Goal: Go to known website: Go to known website

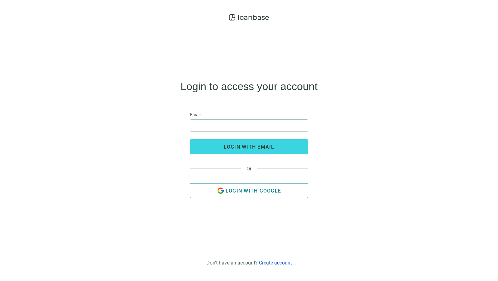
click at [274, 190] on span "Login with Google" at bounding box center [252, 191] width 55 height 6
